Goal: Task Accomplishment & Management: Manage account settings

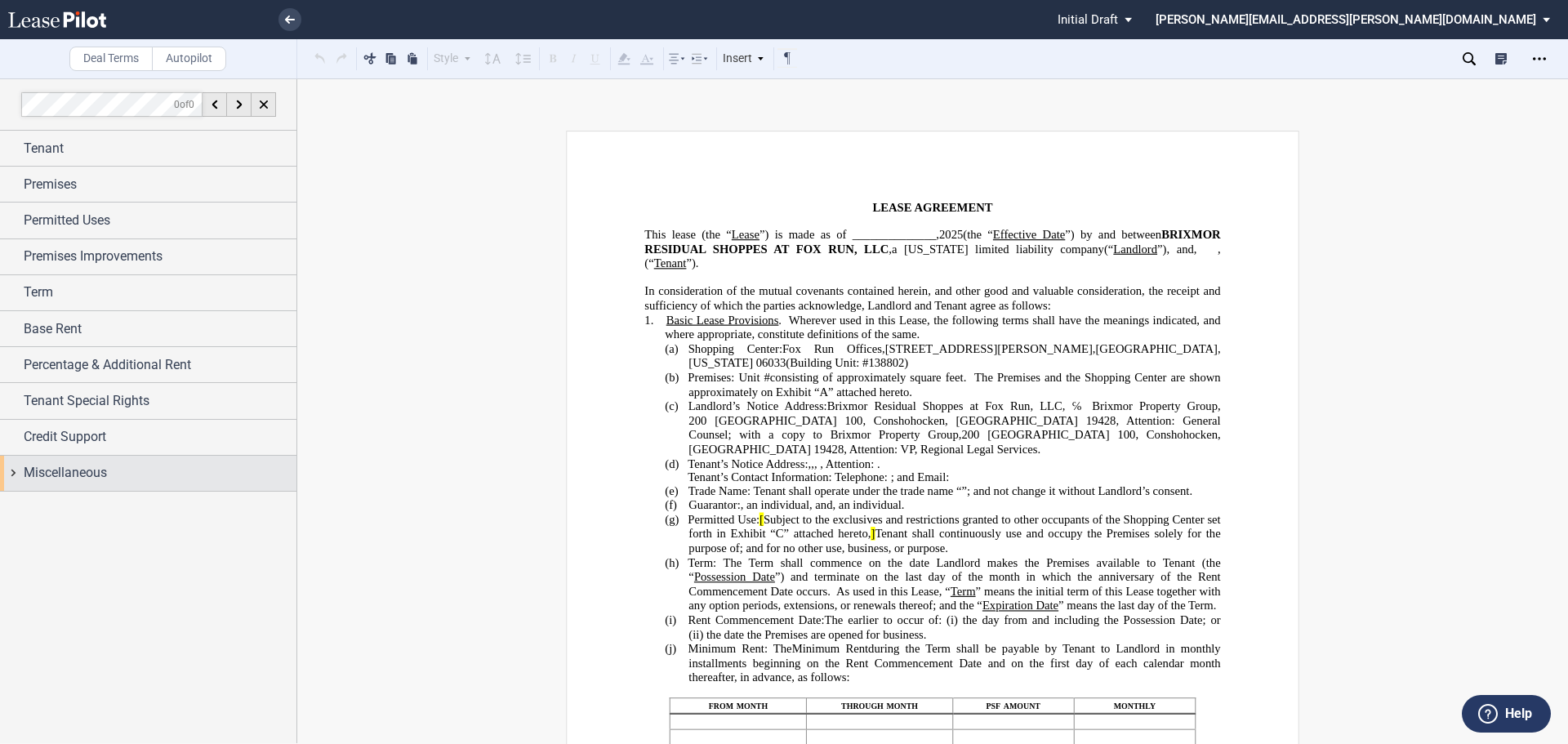
click at [111, 479] on div "Miscellaneous" at bounding box center [159, 473] width 273 height 19
click at [25, 502] on div "Tenant's Broker" at bounding box center [30, 505] width 16 height 16
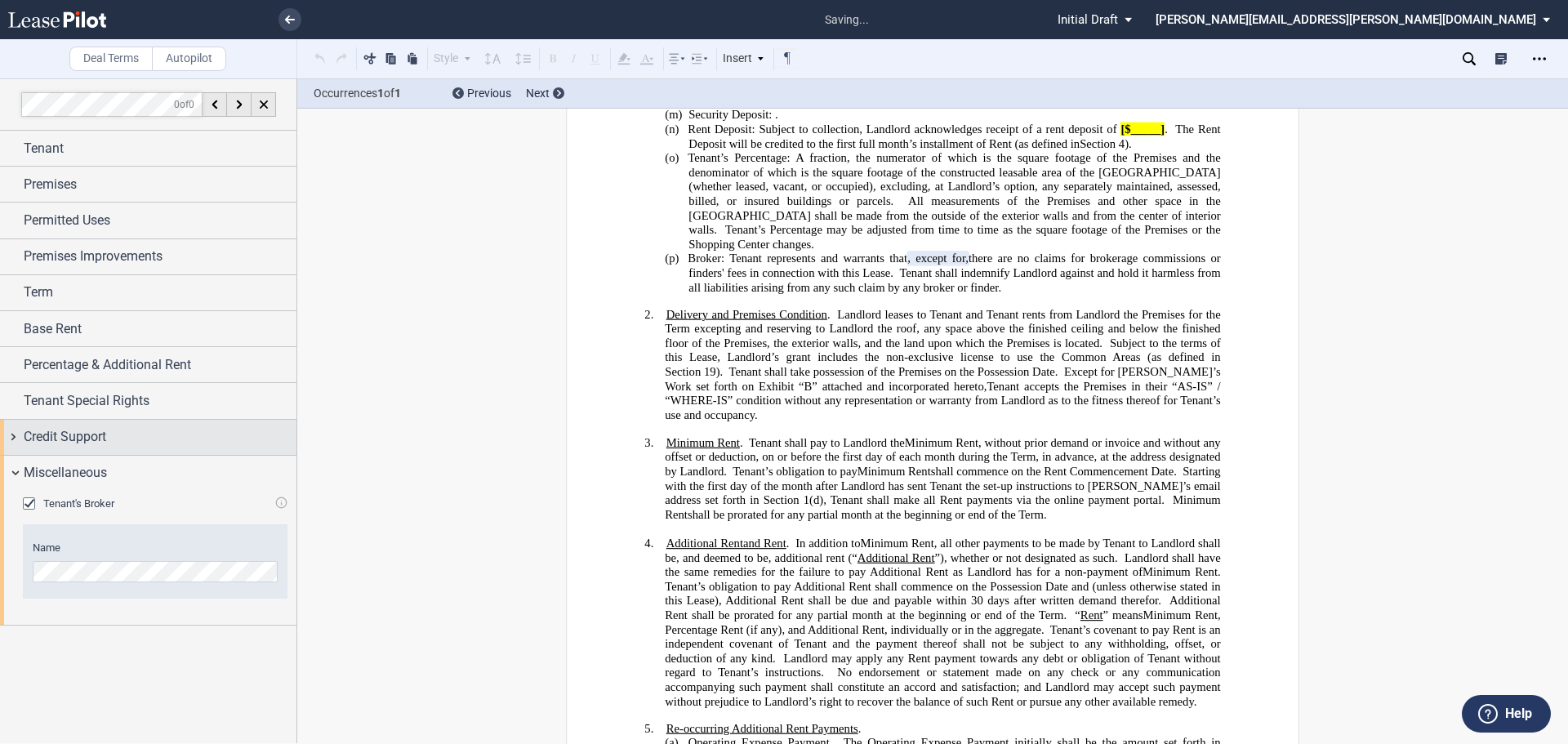
scroll to position [834, 0]
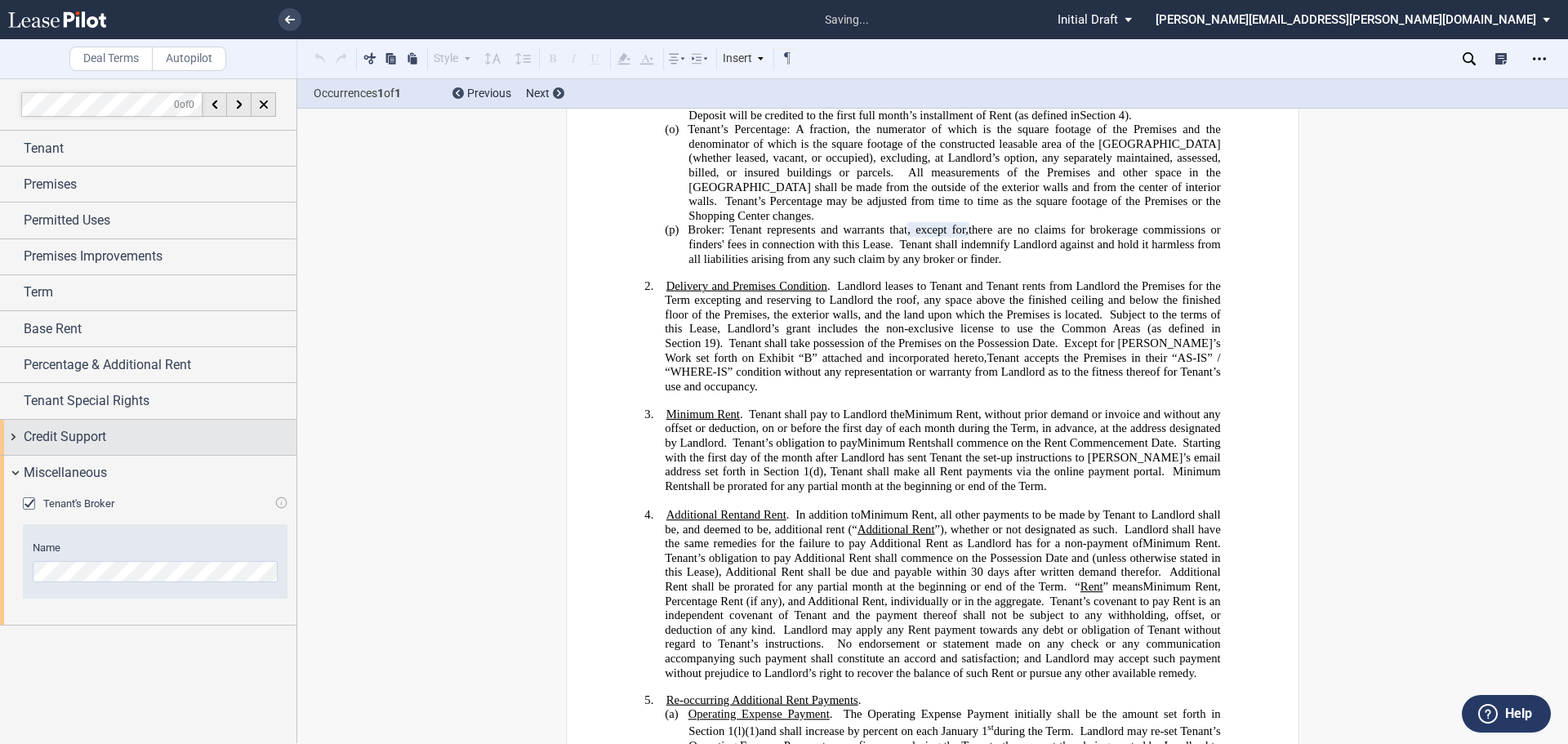
click at [105, 439] on span "Credit Support" at bounding box center [65, 437] width 82 height 19
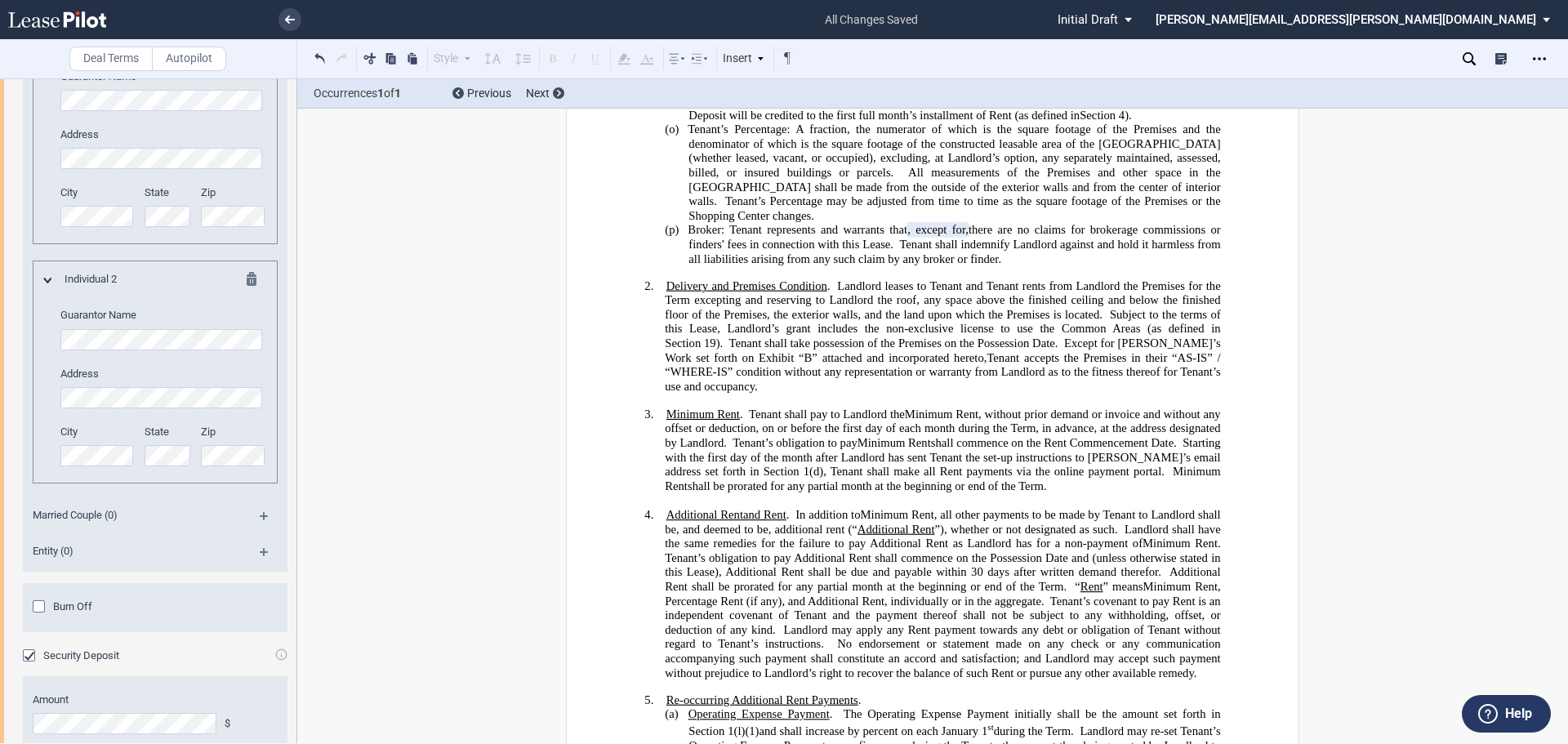
scroll to position [572, 0]
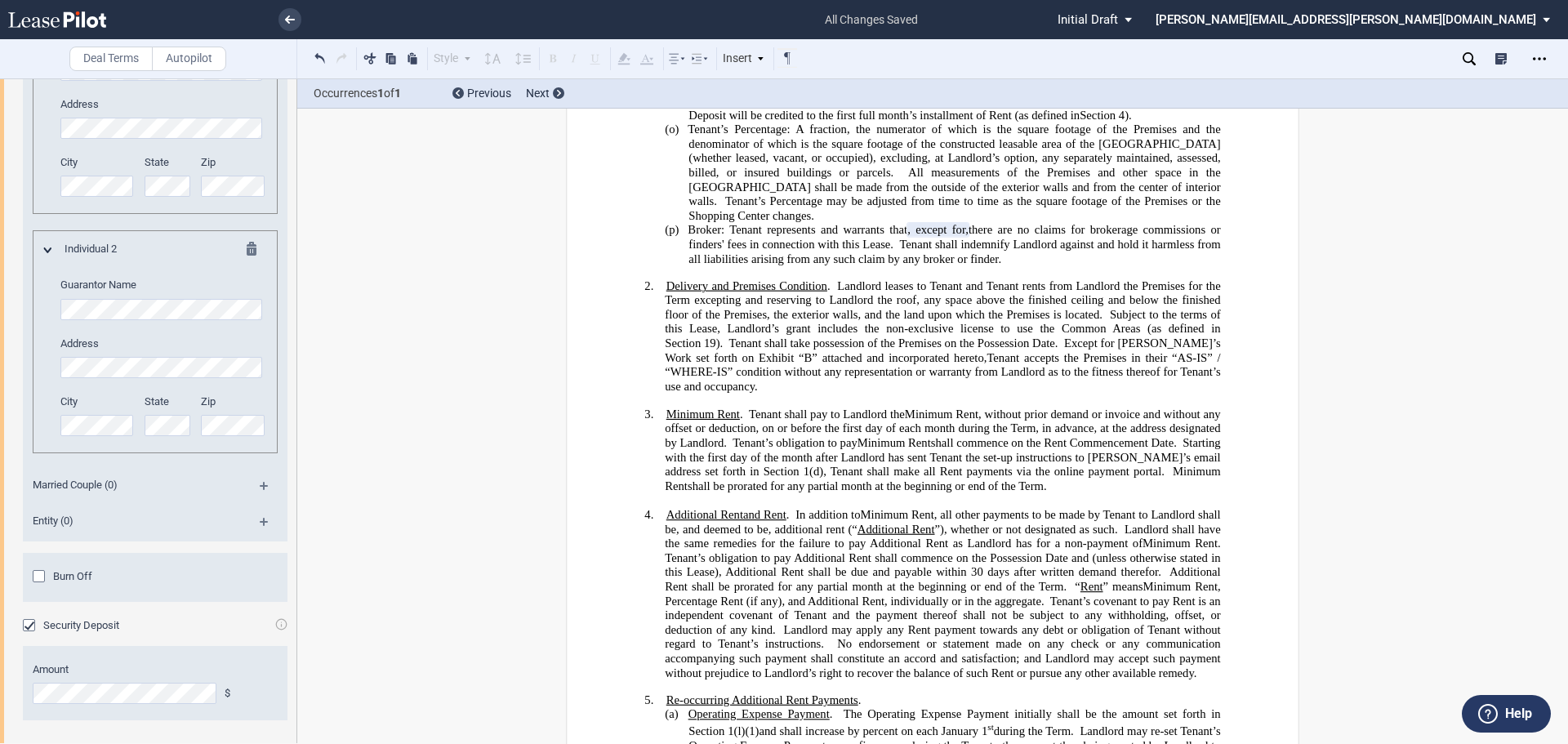
click at [266, 489] on md-icon at bounding box center [270, 491] width 22 height 19
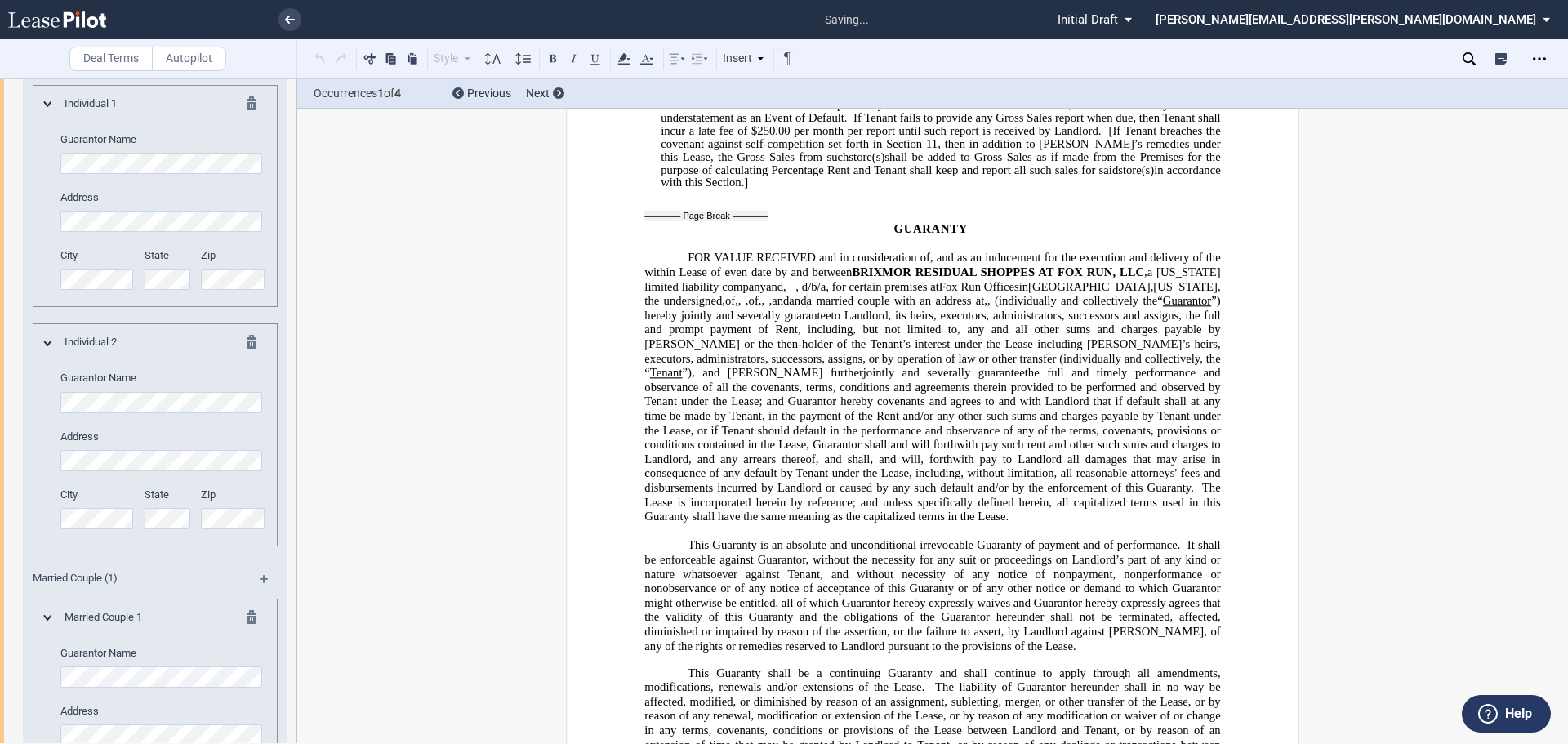
scroll to position [408, 0]
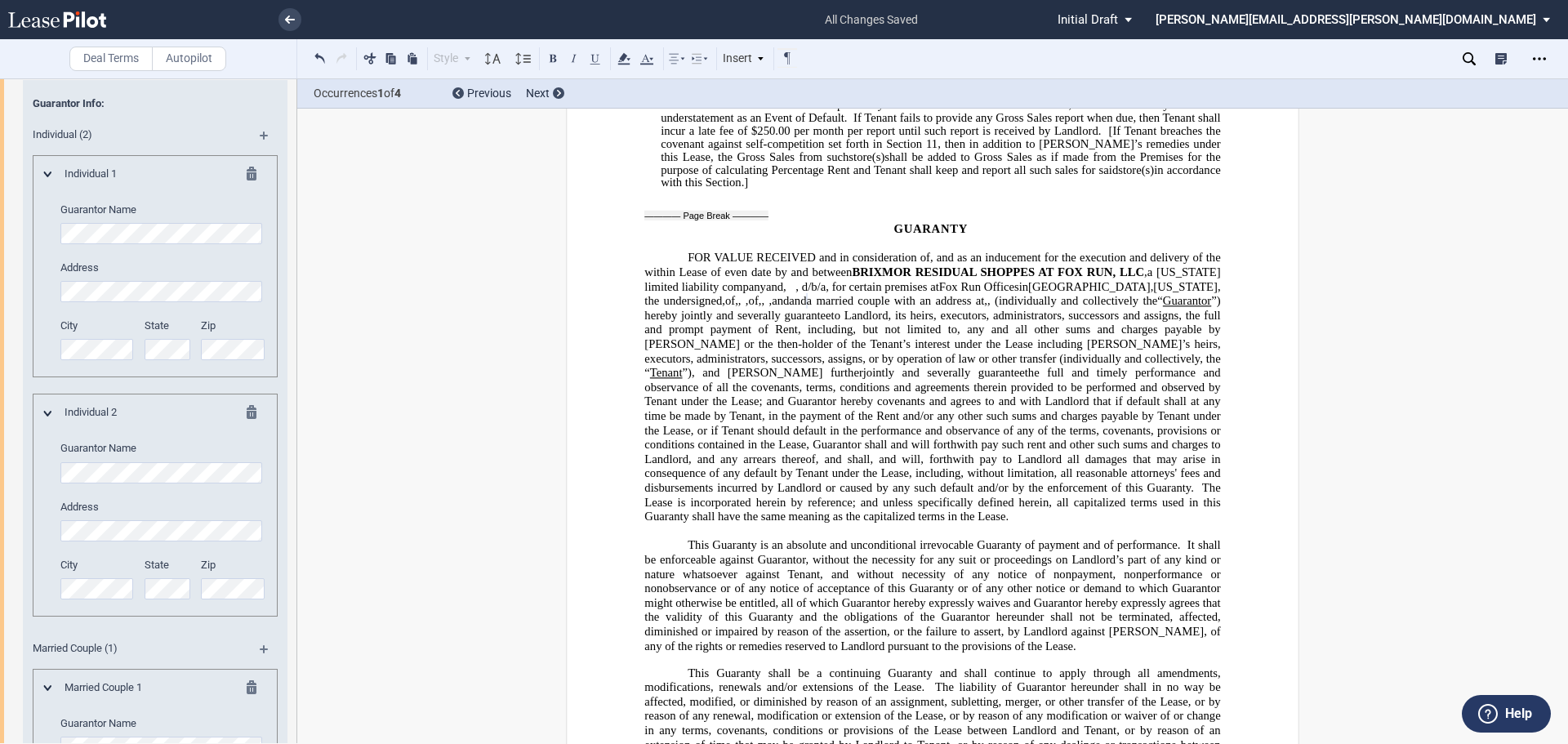
click at [248, 170] on md-icon at bounding box center [256, 176] width 19 height 19
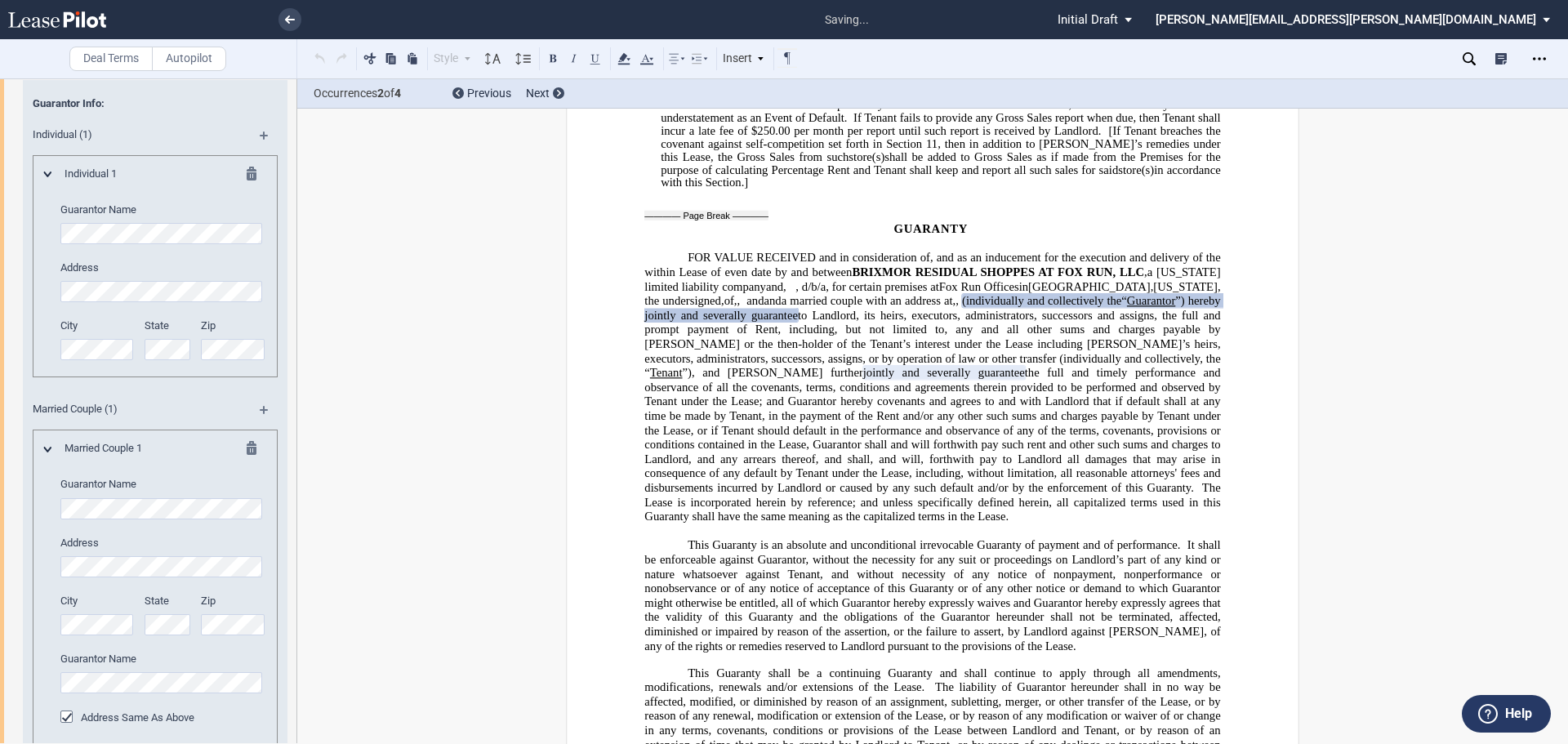
click at [247, 175] on md-icon at bounding box center [256, 176] width 19 height 19
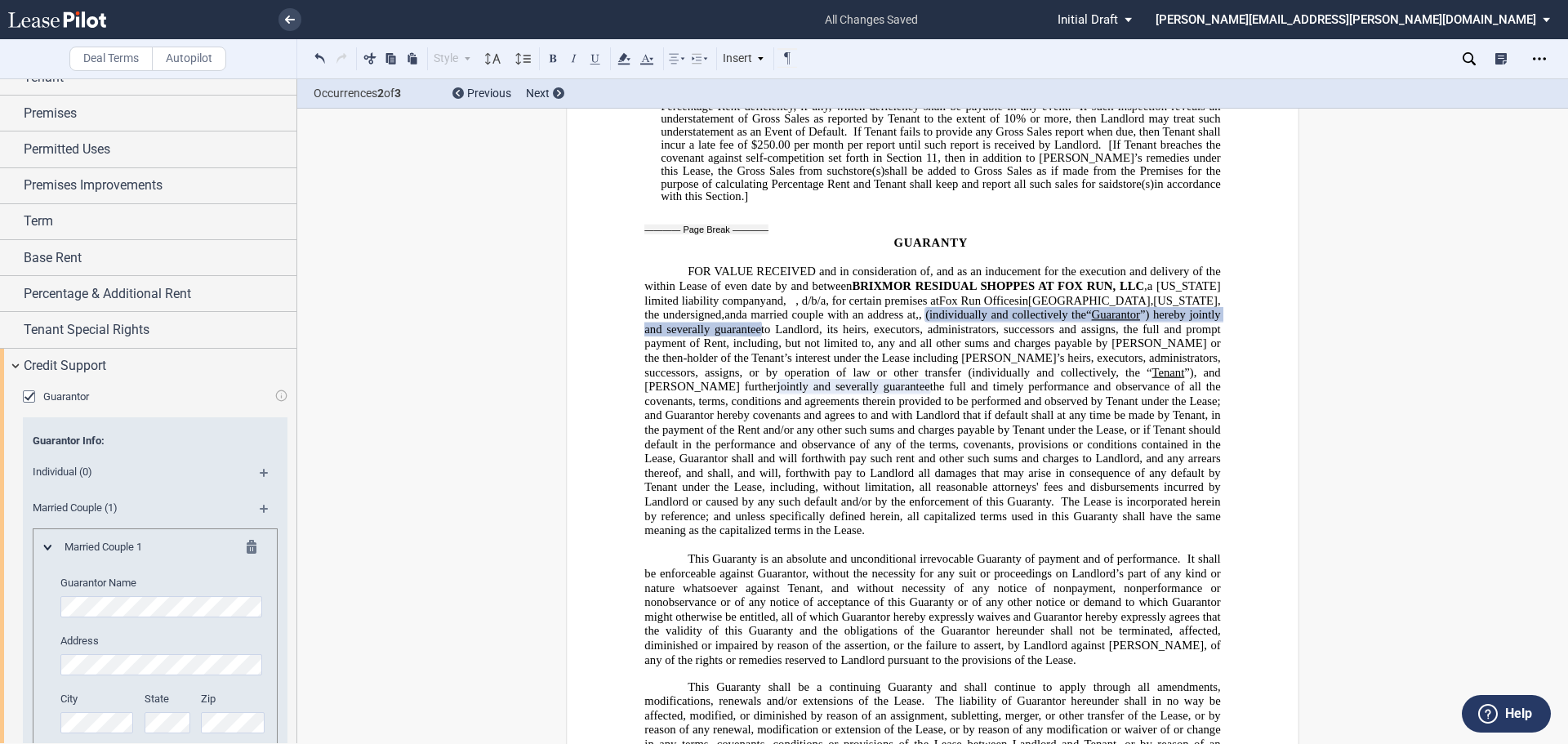
scroll to position [0, 0]
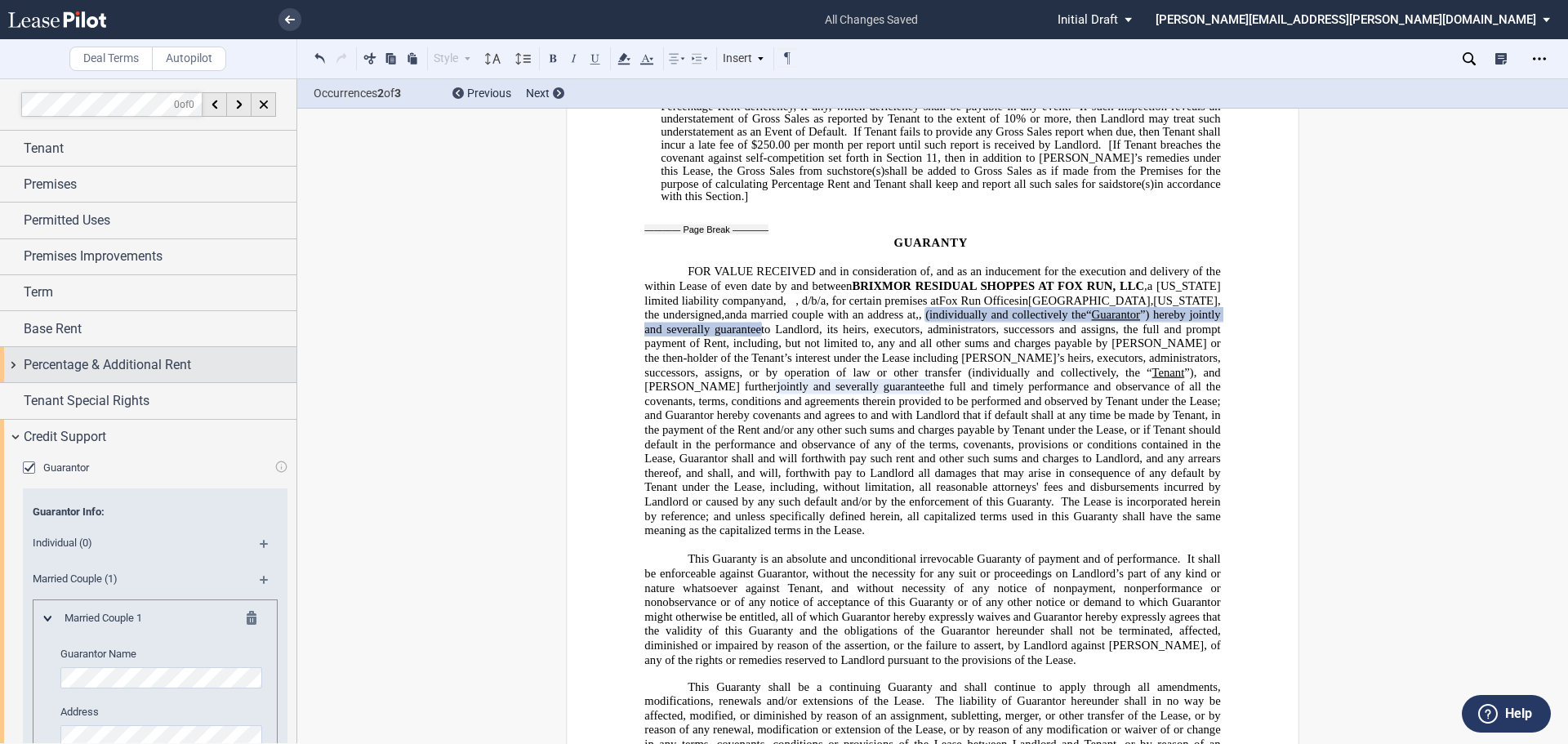
click at [247, 355] on div "Percentage & Additional Rent" at bounding box center [159, 364] width 273 height 19
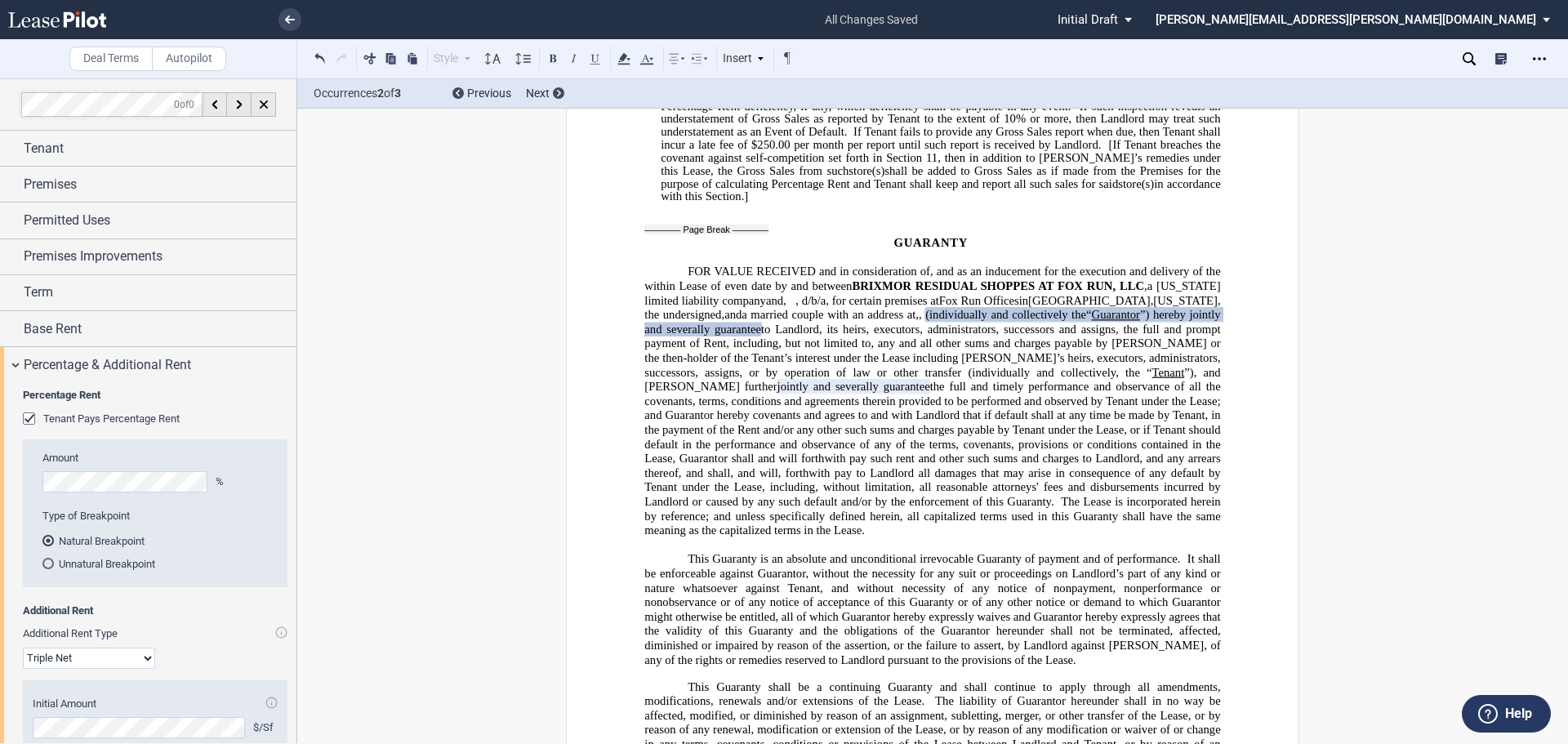
click at [24, 419] on div "Tenant Pays Percentage Rent" at bounding box center [30, 420] width 16 height 16
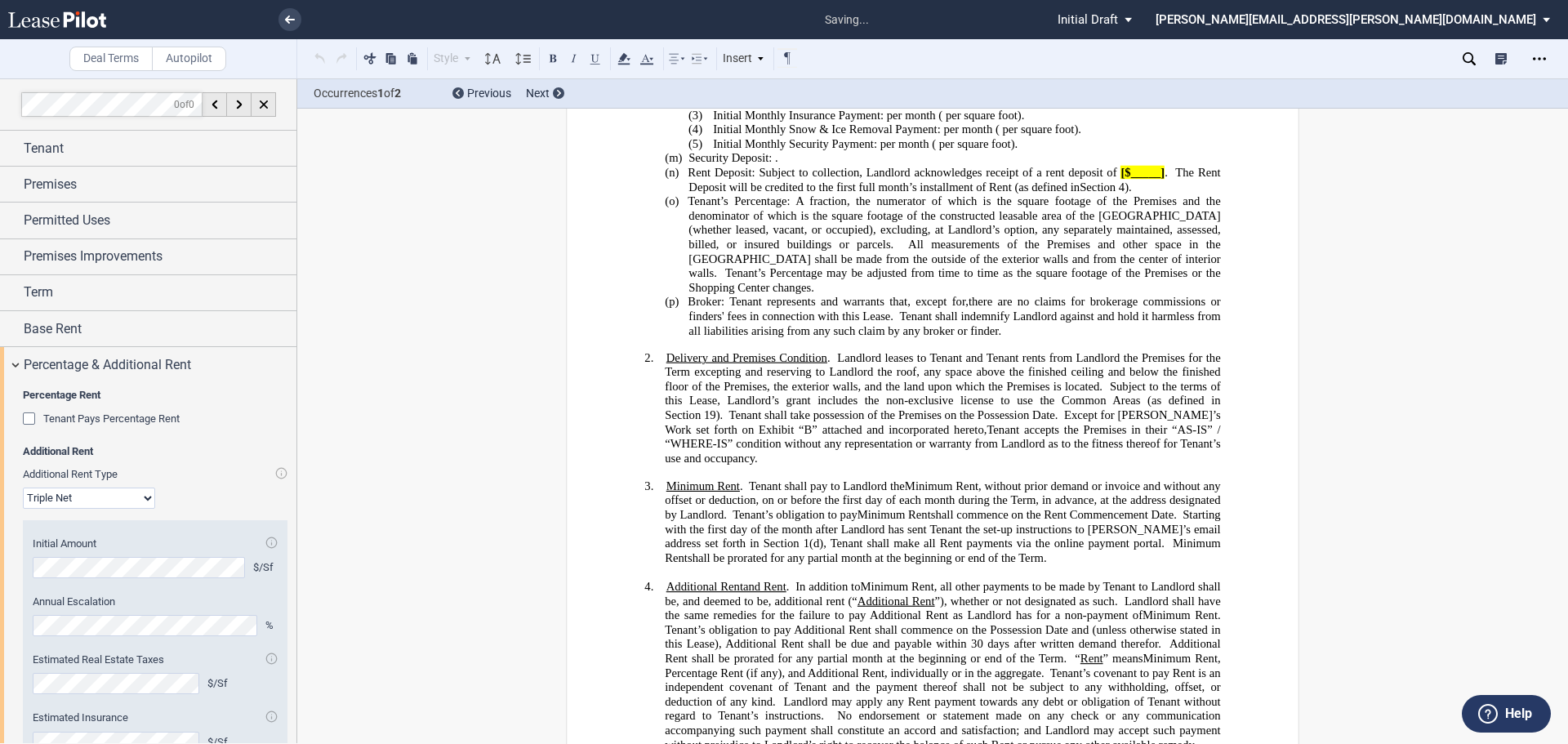
scroll to position [604, 0]
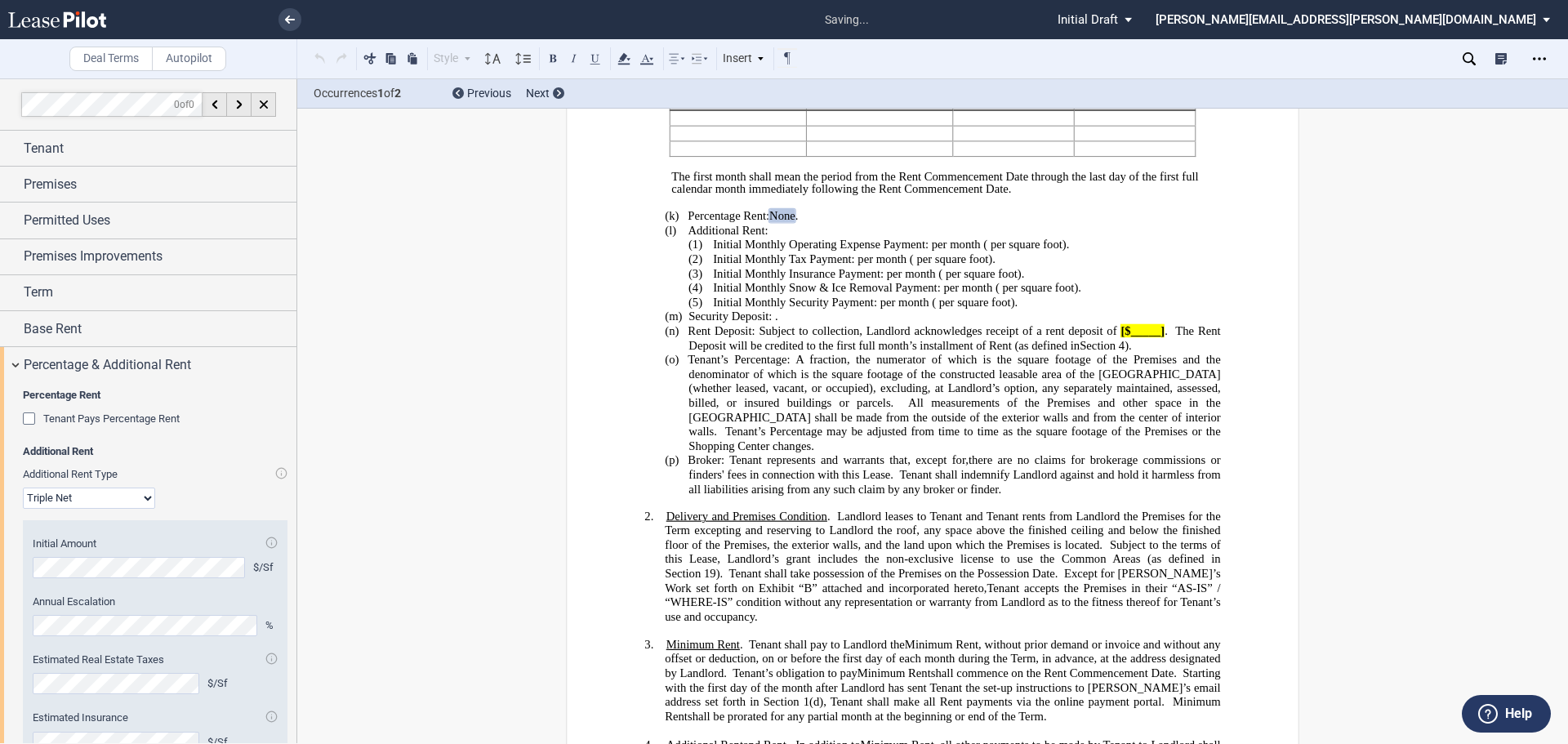
click at [144, 496] on select "Modified Gross Gross Triple Net" at bounding box center [89, 498] width 133 height 21
click at [194, 473] on label "Additional Rent Type" at bounding box center [154, 474] width 264 height 15
click at [155, 488] on select "Modified Gross Gross Triple Net" at bounding box center [89, 498] width 133 height 21
click at [132, 158] on div "Tenant" at bounding box center [159, 148] width 273 height 19
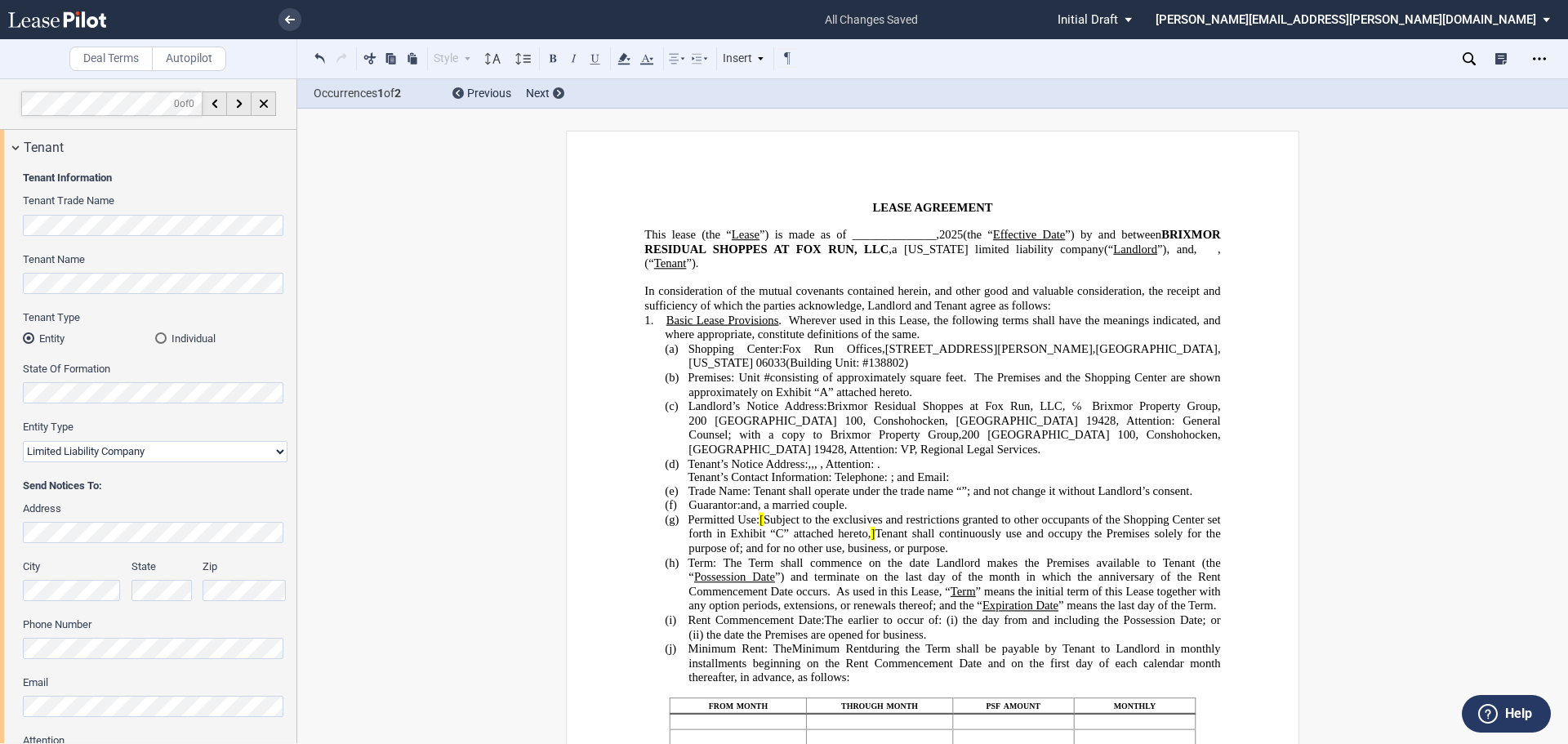
scroll to position [0, 0]
click at [1546, 57] on div "Open Lease options menu" at bounding box center [1539, 58] width 26 height 26
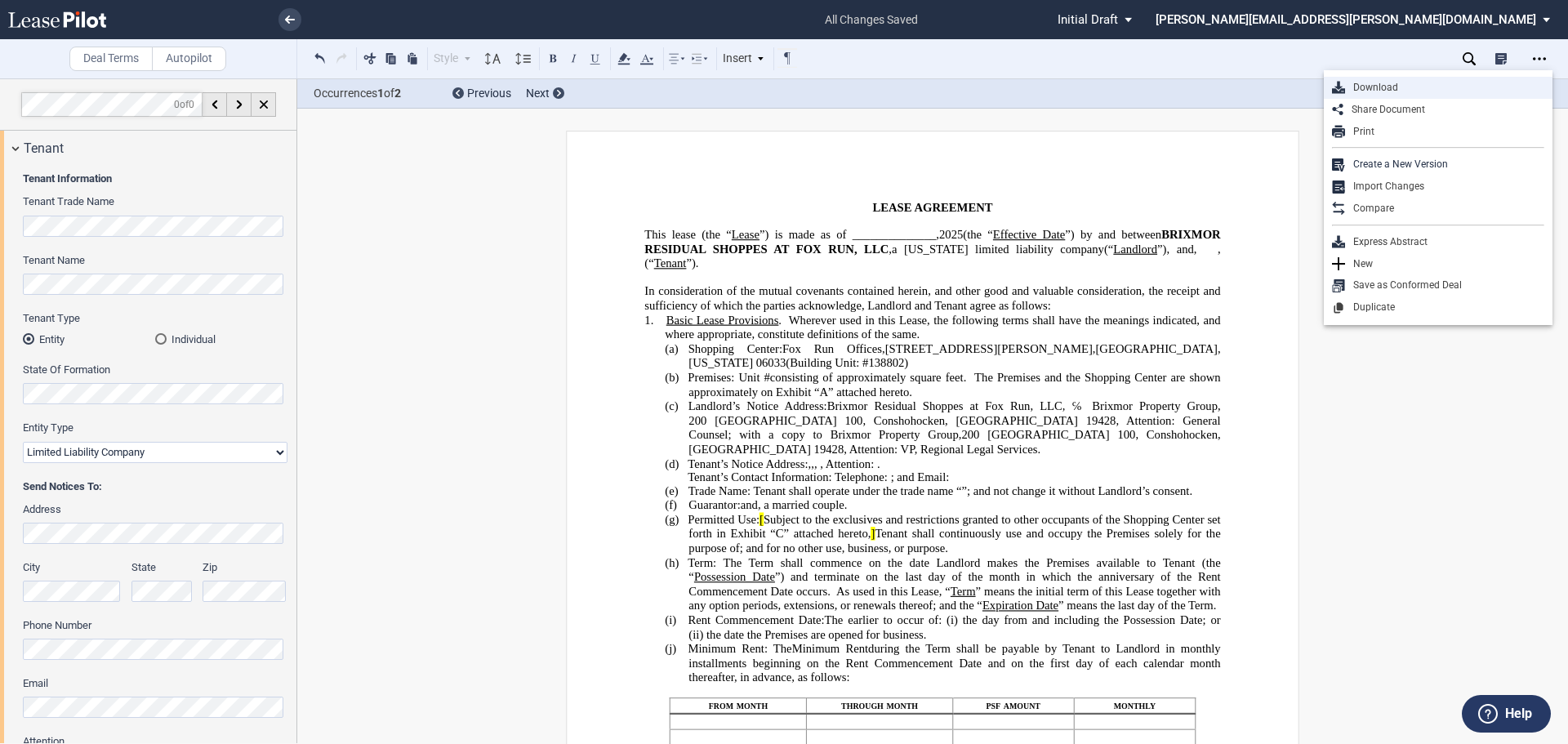
click at [1363, 92] on div "Download" at bounding box center [1444, 87] width 199 height 14
